Goal: Transaction & Acquisition: Purchase product/service

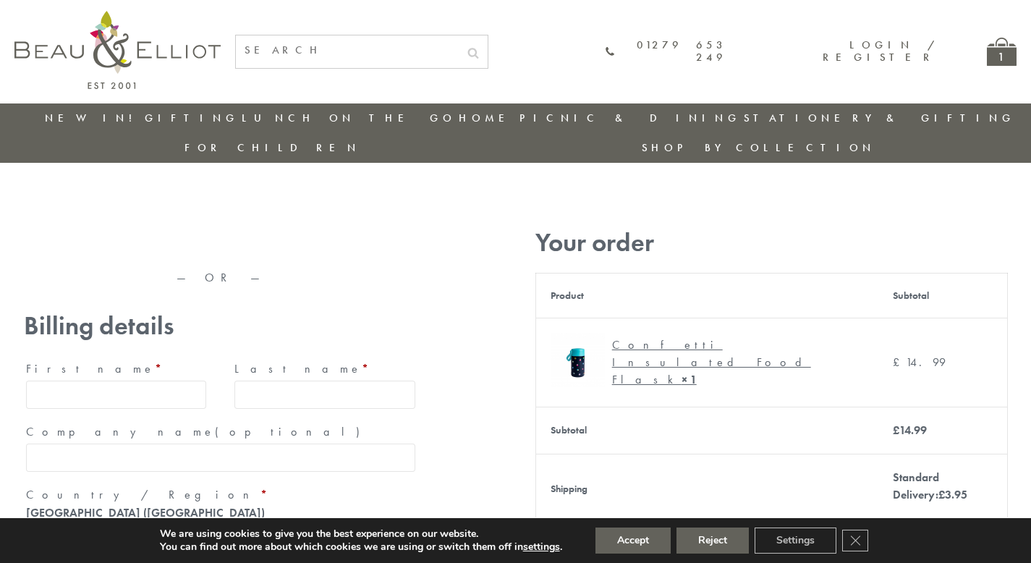
type input "maria33@yahoo.com"
type input "Maria"
type input "Williams"
type input "23, Scottsdale, Happytown"
type input "London"
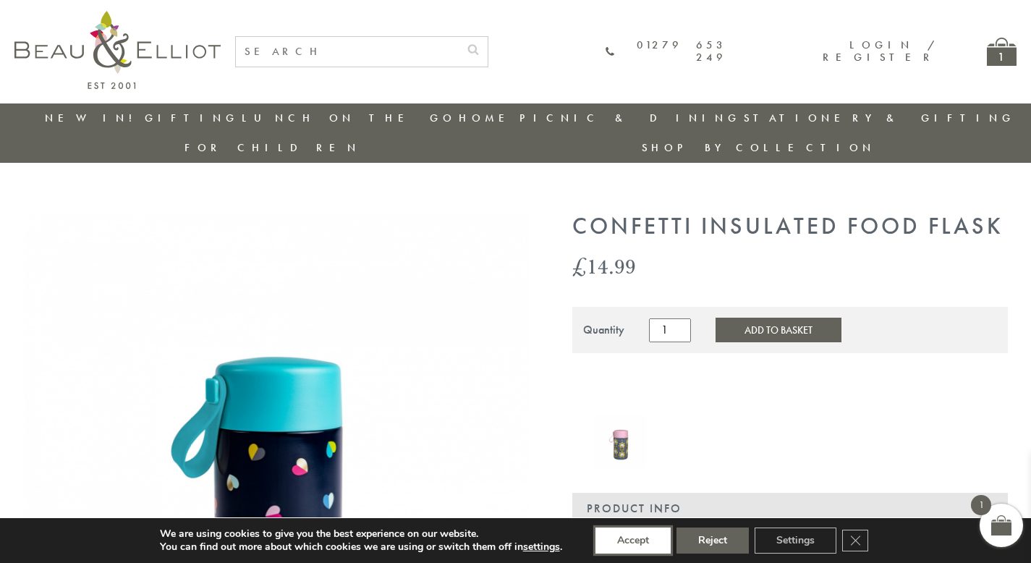
click at [634, 541] on button "Accept" at bounding box center [633, 541] width 75 height 26
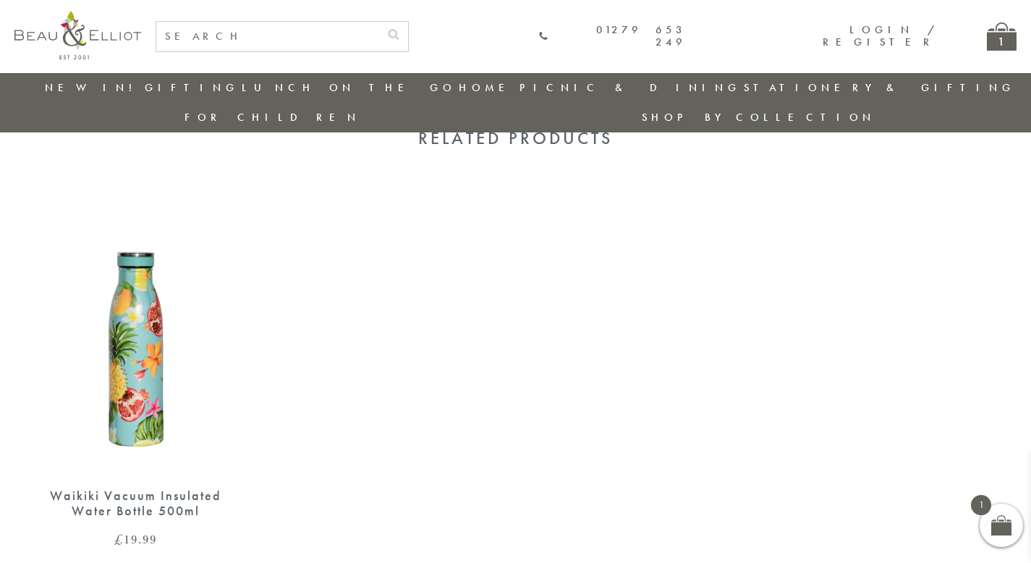
scroll to position [1142, 0]
